Goal: Find specific page/section: Find specific page/section

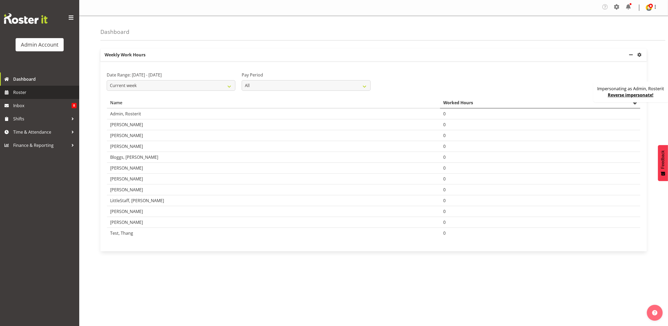
click at [40, 91] on span "Roster" at bounding box center [44, 92] width 63 height 8
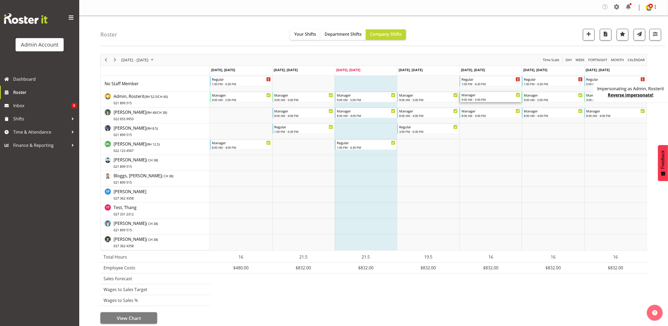
click at [486, 95] on div "Manager" at bounding box center [491, 94] width 59 height 5
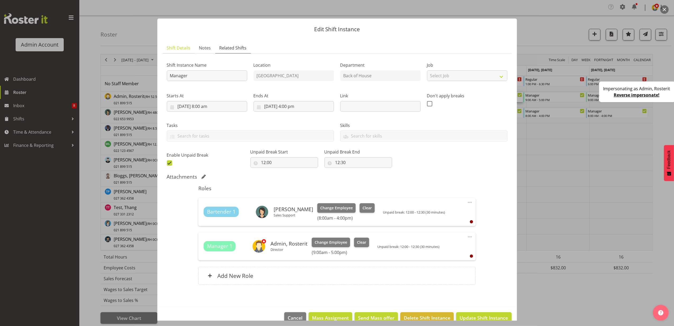
click at [233, 51] on span "Related Shifts" at bounding box center [232, 48] width 27 height 6
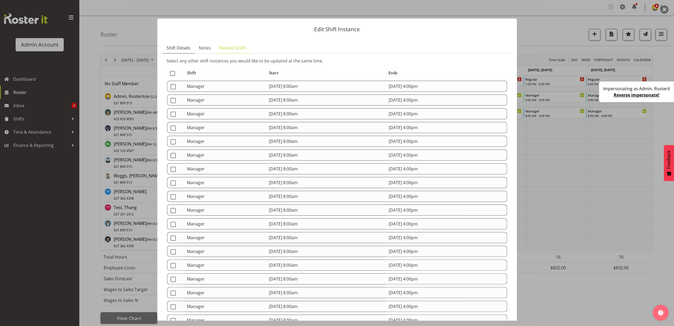
click at [177, 47] on span "Shift Details" at bounding box center [179, 48] width 24 height 6
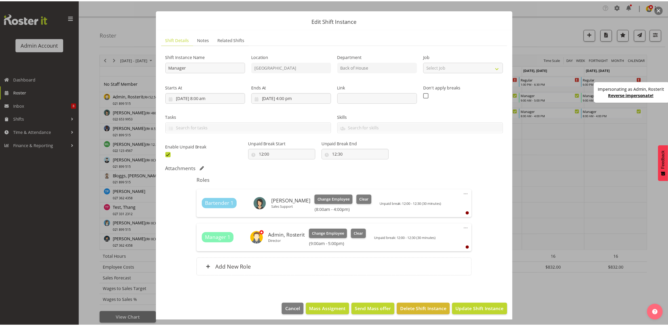
scroll to position [12, 0]
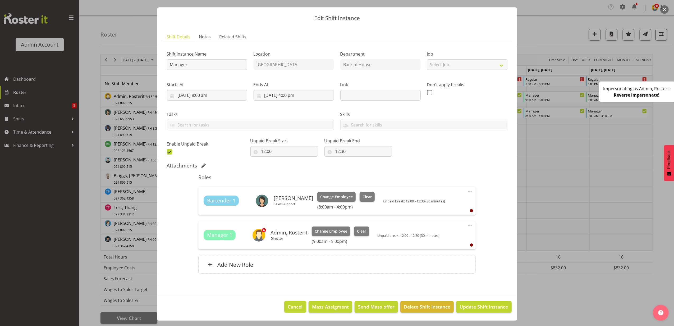
click at [294, 304] on span "Cancel" at bounding box center [295, 306] width 15 height 7
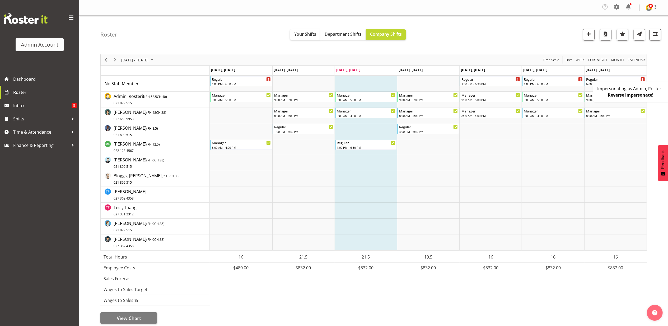
drag, startPoint x: 647, startPoint y: 95, endPoint x: 638, endPoint y: 94, distance: 9.4
click at [647, 95] on link "Reverse impersonate!" at bounding box center [631, 95] width 46 height 6
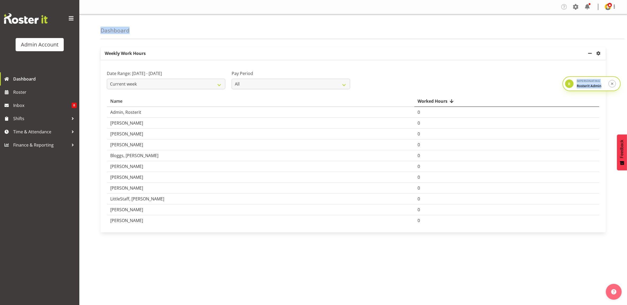
drag, startPoint x: 573, startPoint y: 81, endPoint x: 584, endPoint y: 37, distance: 45.1
click at [584, 37] on div "Company Settings Roles & Skills Tasks Jobs Employees Locations & Departments Ac…" at bounding box center [352, 159] width 547 height 319
drag, startPoint x: 565, startPoint y: 80, endPoint x: 567, endPoint y: 104, distance: 23.6
click at [567, 104] on div "Company Settings Roles & Skills Tasks Jobs Employees Locations & Departments Ac…" at bounding box center [352, 159] width 547 height 319
drag, startPoint x: 567, startPoint y: 104, endPoint x: 568, endPoint y: 81, distance: 22.2
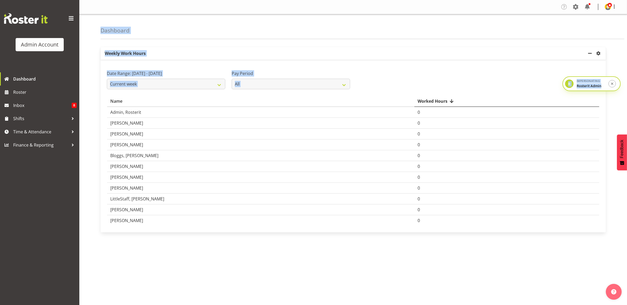
click at [568, 81] on span "R" at bounding box center [569, 84] width 2 height 6
drag, startPoint x: 568, startPoint y: 85, endPoint x: 570, endPoint y: 71, distance: 14.2
click at [570, 71] on div "Company Settings Roles & Skills Tasks Jobs Employees Locations & Departments Ac…" at bounding box center [352, 159] width 547 height 319
drag, startPoint x: 570, startPoint y: 71, endPoint x: 557, endPoint y: 27, distance: 45.8
click at [557, 27] on div "Dashboard" at bounding box center [361, 26] width 523 height 25
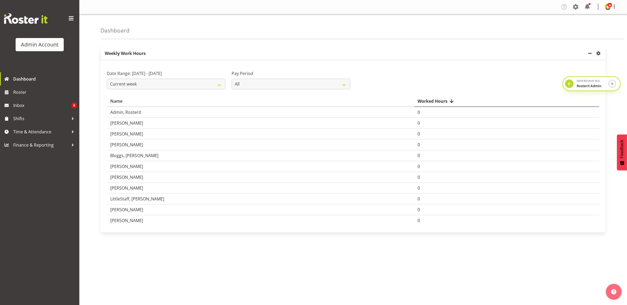
click at [569, 82] on span "R" at bounding box center [569, 84] width 2 height 6
click at [613, 84] on icon "submit" at bounding box center [612, 84] width 4 height 4
click at [49, 95] on span "Roster" at bounding box center [44, 92] width 63 height 8
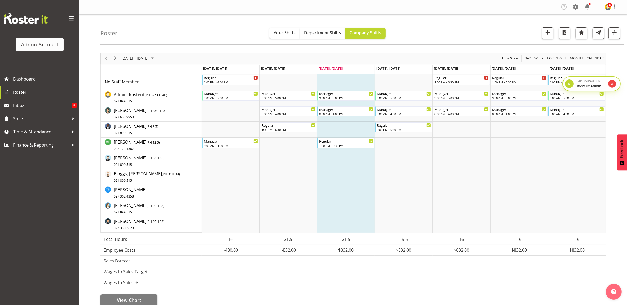
click at [613, 85] on icon "submit" at bounding box center [612, 84] width 4 height 4
